Goal: Check status: Check status

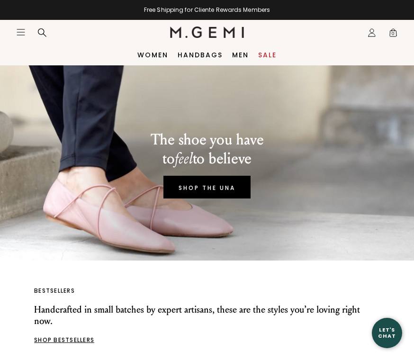
click at [373, 35] on icon "Icons/20x20/profile@2x" at bounding box center [371, 32] width 9 height 9
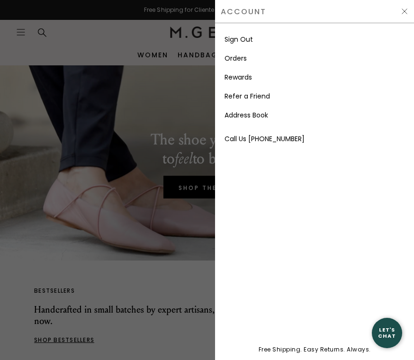
click at [244, 62] on link "Orders" at bounding box center [236, 58] width 22 height 9
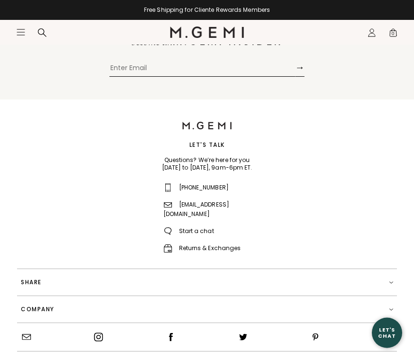
scroll to position [402, 0]
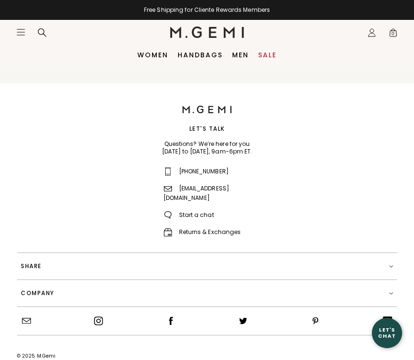
click at [219, 228] on link "Returns & Exchanges" at bounding box center [202, 232] width 78 height 8
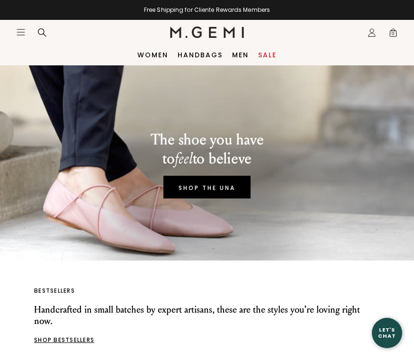
click at [366, 38] on div "Icons/20x20/profile@2x Sign Out Orders Rewards Refer a Friend Address Book Call…" at bounding box center [372, 32] width 19 height 25
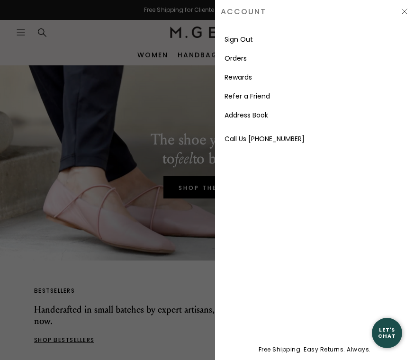
click at [263, 64] on li "Orders" at bounding box center [315, 58] width 180 height 19
click at [266, 61] on li "Orders" at bounding box center [315, 58] width 180 height 19
click at [255, 59] on li "Orders" at bounding box center [315, 58] width 180 height 19
click at [245, 57] on link "Orders" at bounding box center [236, 58] width 22 height 9
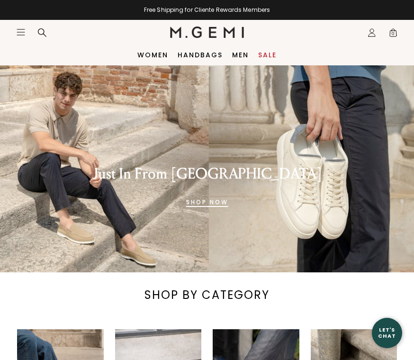
click at [372, 30] on icon "Icons/20x20/profile@2x" at bounding box center [371, 32] width 9 height 9
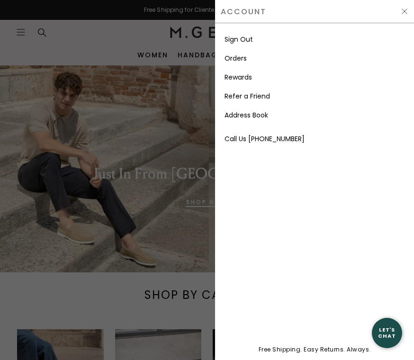
click at [244, 57] on link "Orders" at bounding box center [236, 58] width 22 height 9
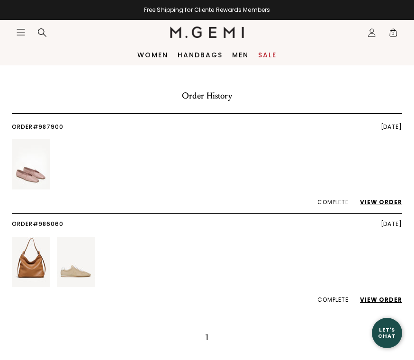
click at [363, 39] on div "Icons/20x20/profile@2x Sign Out Orders Rewards Refer a Friend Address Book Call…" at bounding box center [372, 32] width 19 height 25
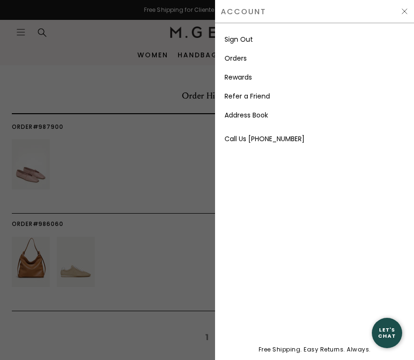
click at [246, 59] on link "Orders" at bounding box center [236, 58] width 22 height 9
click at [246, 57] on link "Orders" at bounding box center [236, 58] width 22 height 9
click at [252, 58] on li "Orders" at bounding box center [315, 58] width 180 height 19
click at [401, 14] on img at bounding box center [405, 12] width 8 height 8
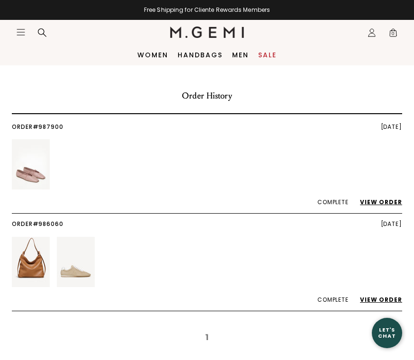
click at [23, 28] on icon "Icons/20x20/hamburger@2x" at bounding box center [20, 31] width 9 height 9
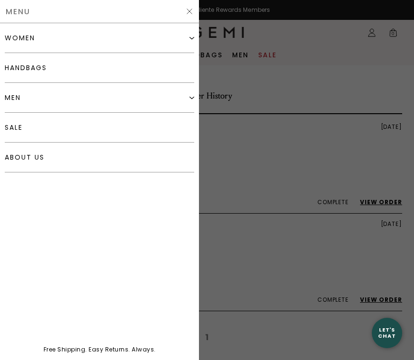
click at [193, 10] on img at bounding box center [190, 12] width 8 height 8
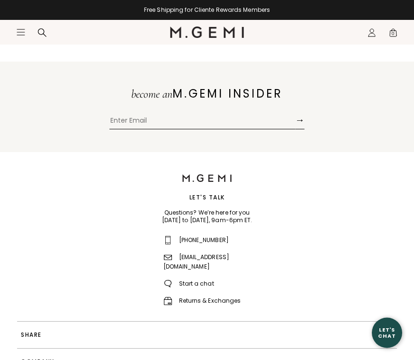
scroll to position [335, 0]
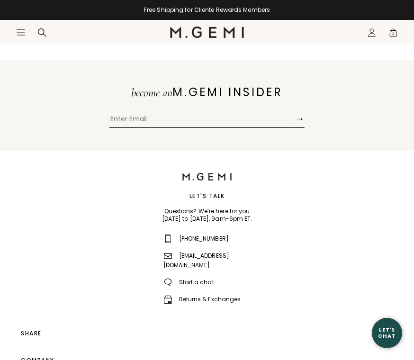
click at [233, 295] on link "Returns & Exchanges" at bounding box center [202, 299] width 78 height 8
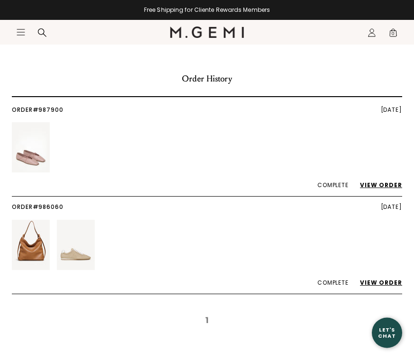
scroll to position [18, 0]
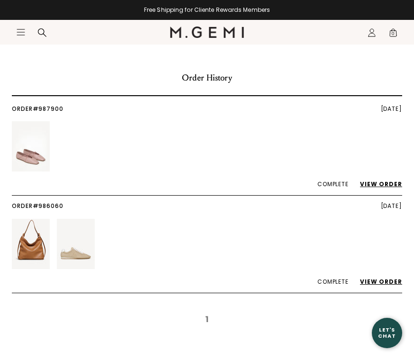
click at [389, 283] on link "View Order" at bounding box center [377, 282] width 52 height 8
